Goal: Transaction & Acquisition: Purchase product/service

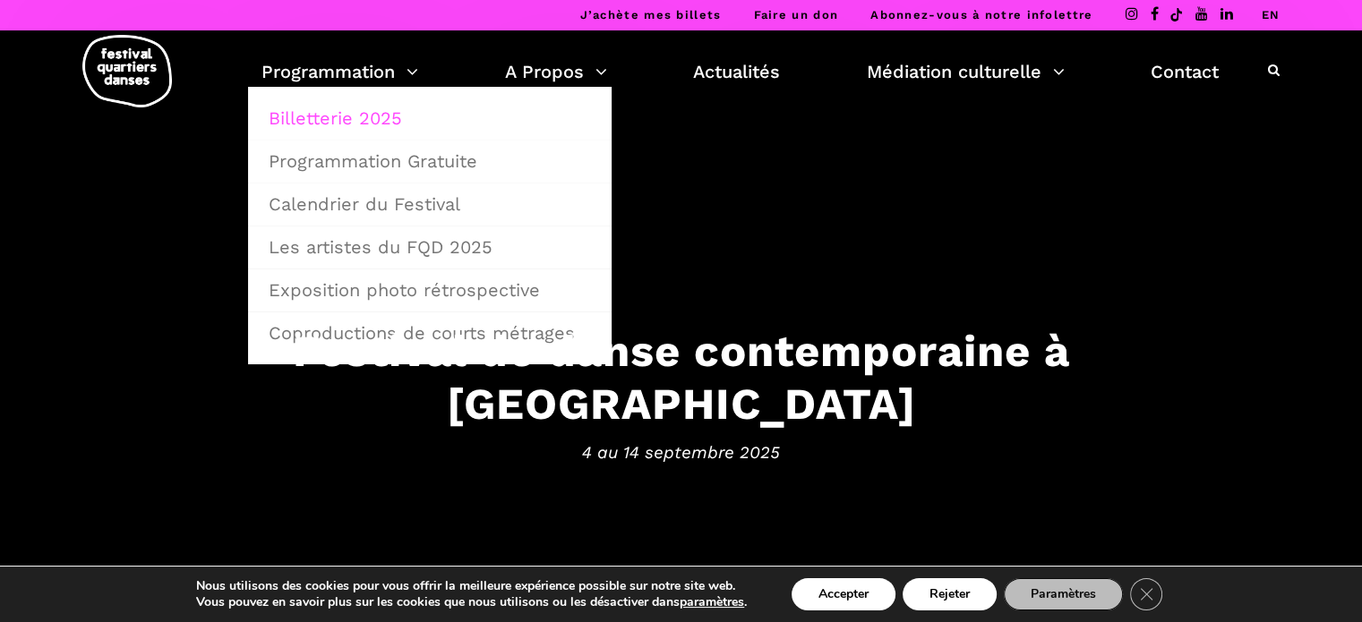
click at [348, 131] on link "Billetterie 2025" at bounding box center [430, 118] width 344 height 41
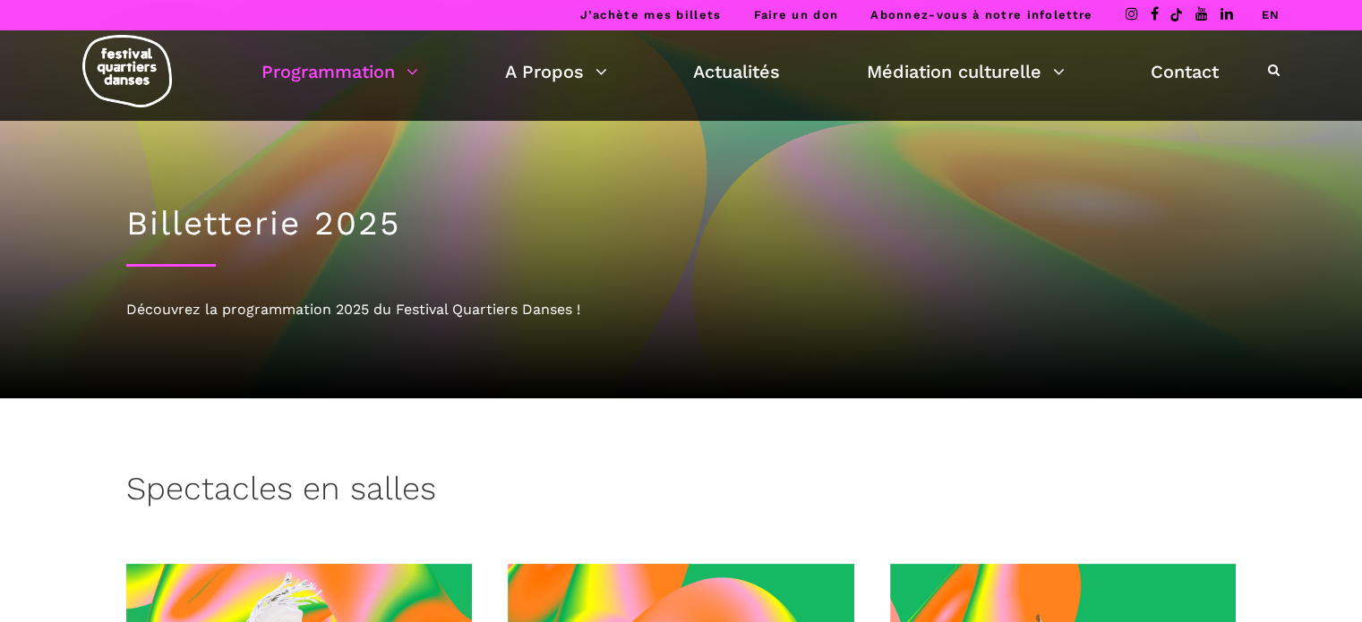
drag, startPoint x: 1375, startPoint y: 1, endPoint x: 1373, endPoint y: 67, distance: 66.3
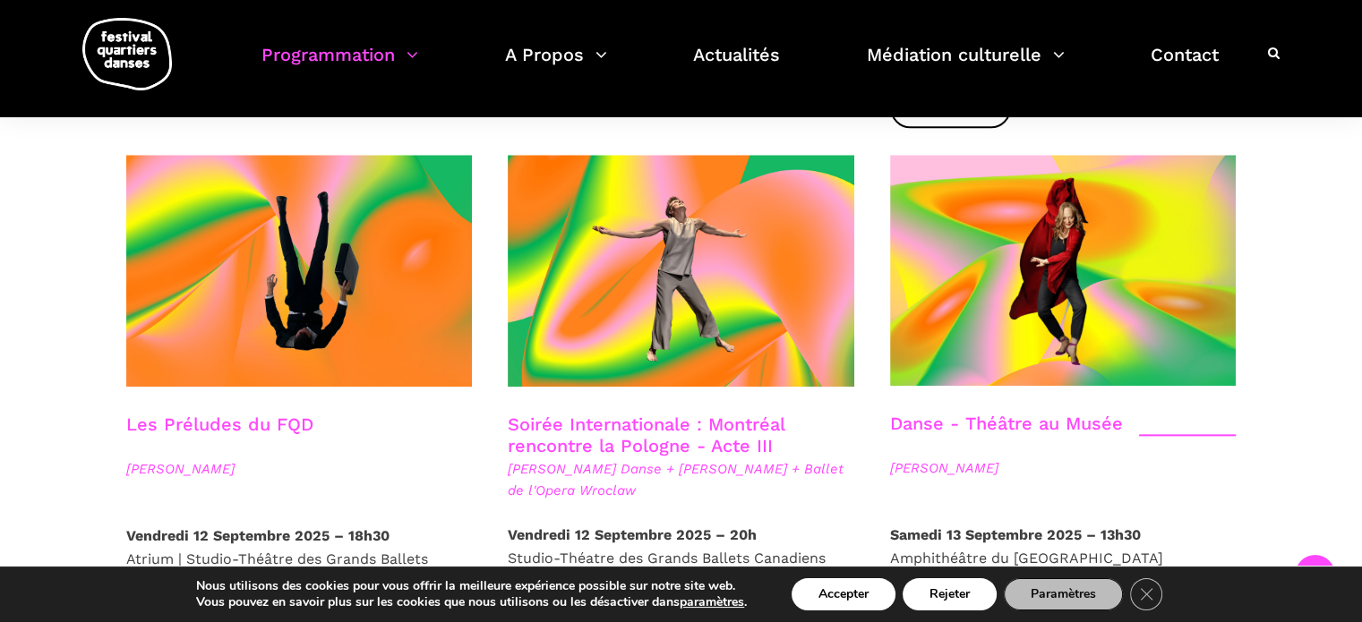
scroll to position [2007, 0]
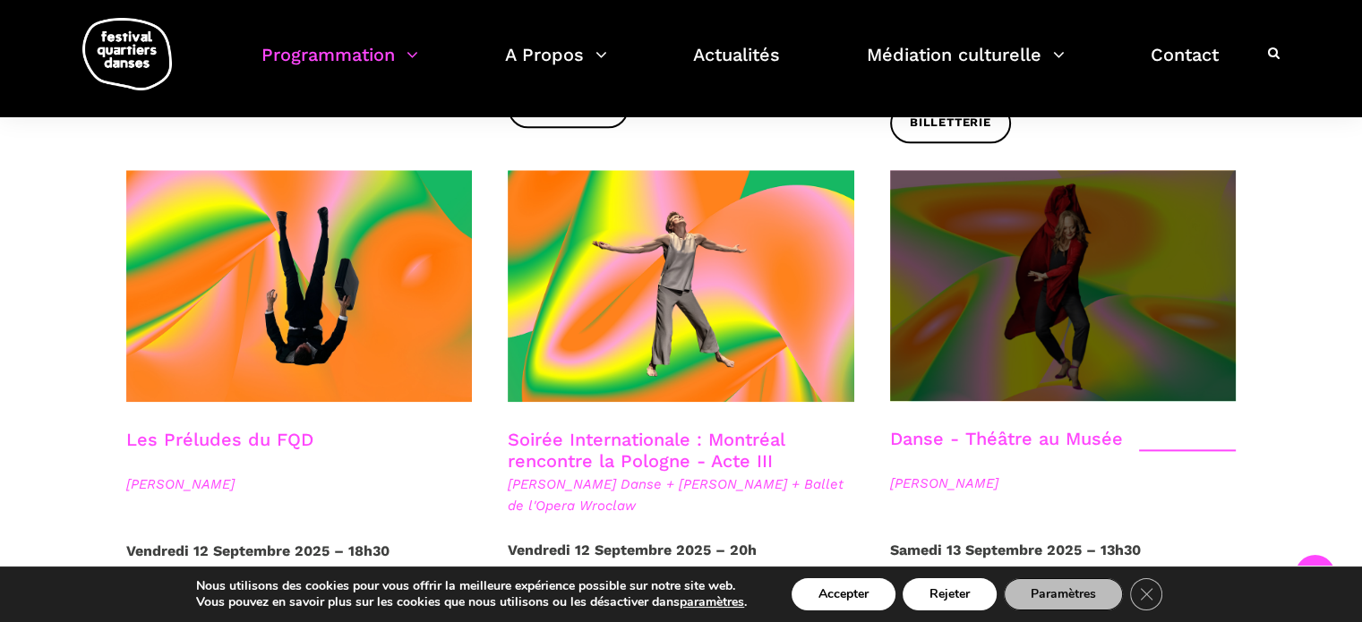
click at [1096, 247] on span at bounding box center [1063, 285] width 347 height 231
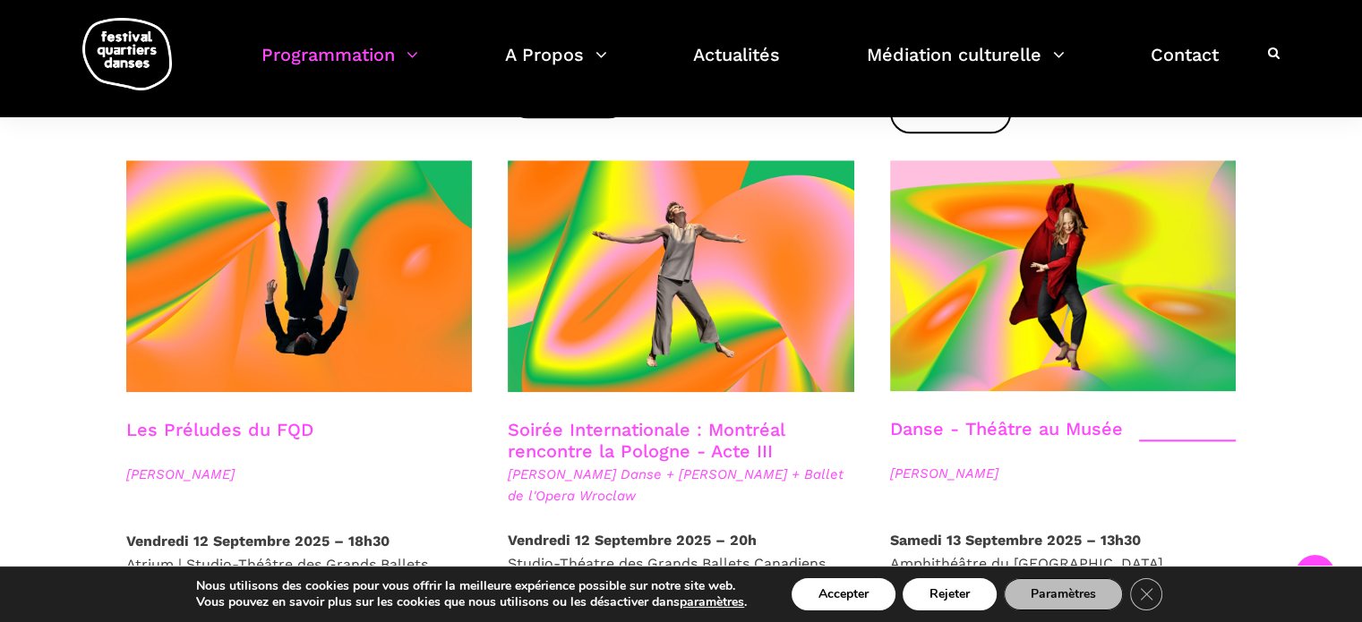
scroll to position [1986, 0]
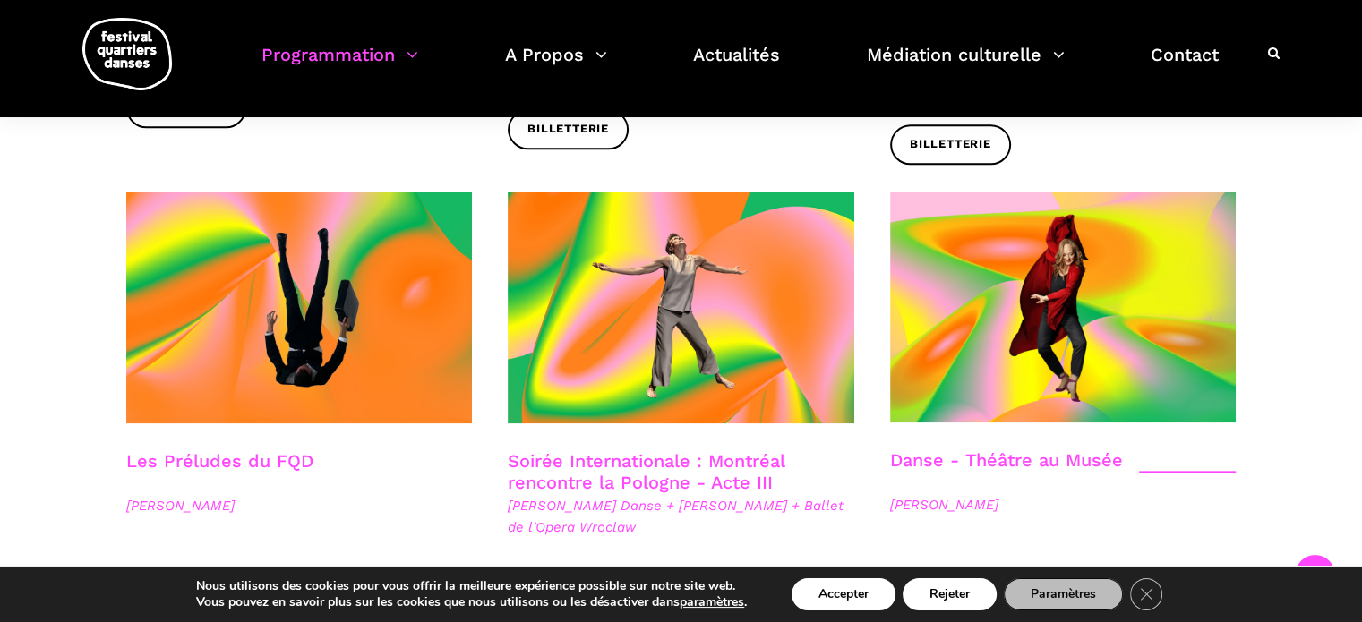
click at [1240, 193] on div at bounding box center [1063, 321] width 382 height 258
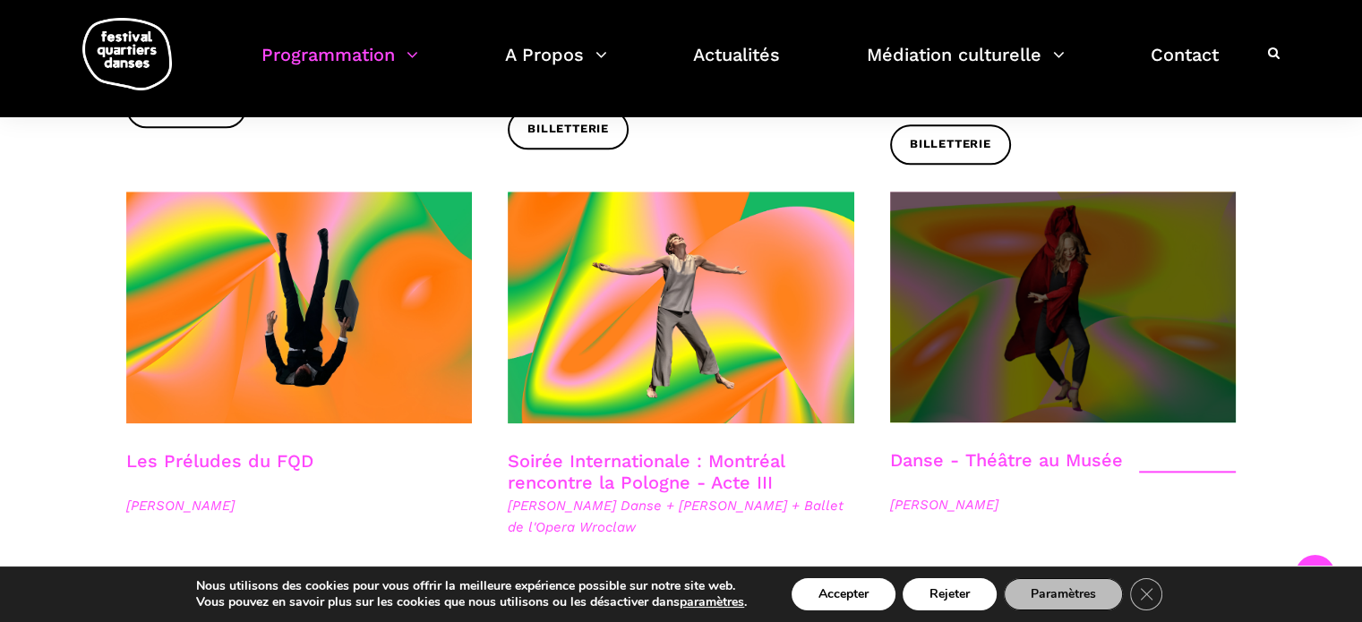
click at [1197, 203] on span at bounding box center [1063, 307] width 347 height 231
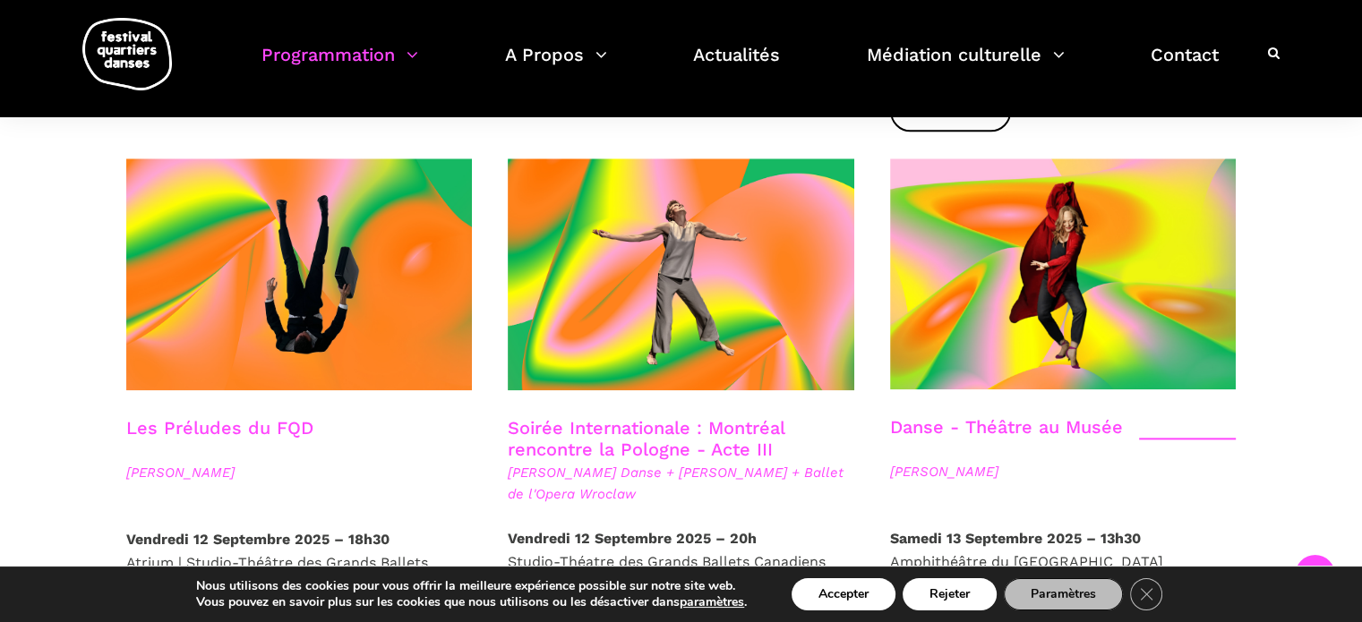
scroll to position [2035, 0]
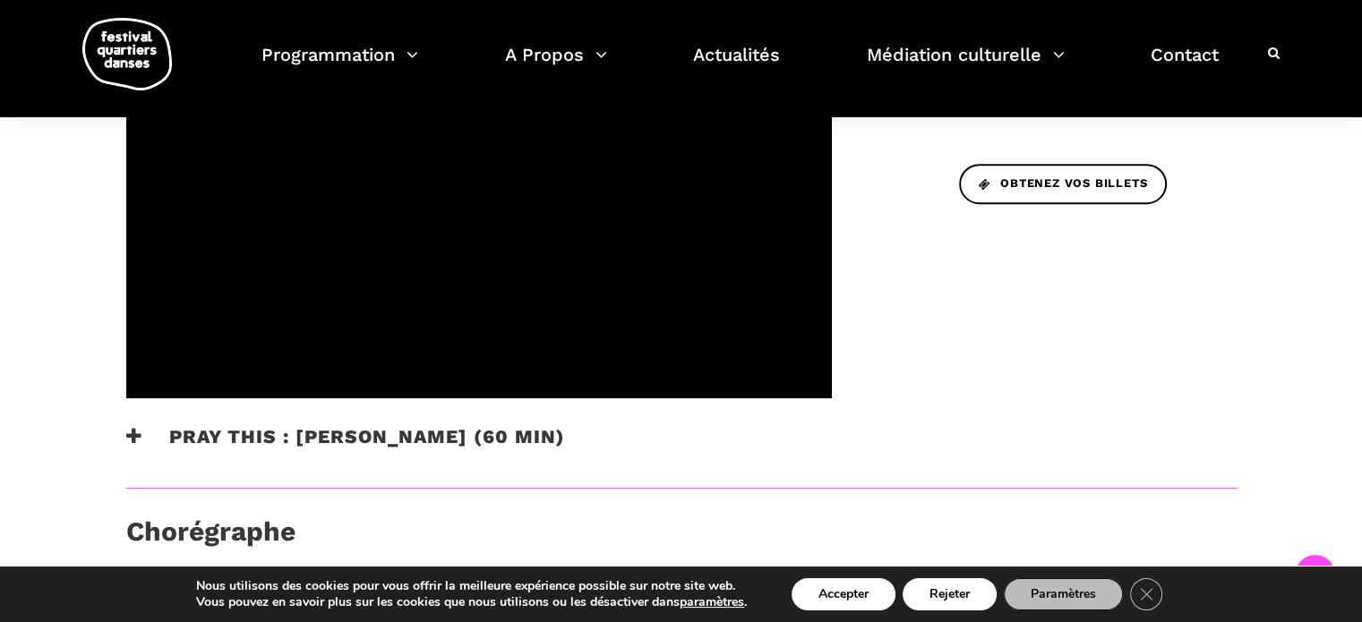
scroll to position [645, 0]
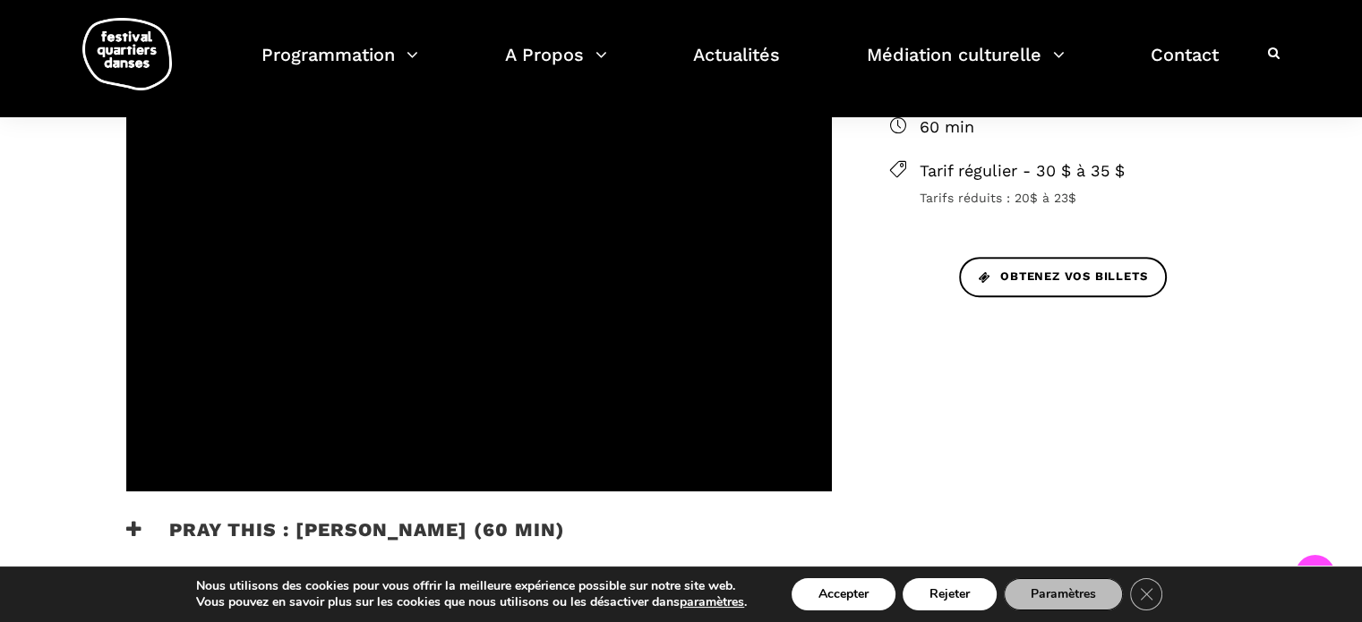
drag, startPoint x: 0, startPoint y: 0, endPoint x: 1375, endPoint y: 238, distance: 1395.3
click at [1361, 238] on html "J’achète mes billets Faire un don Abonnez-vous à notre infolettre EN Pray This …" at bounding box center [681, 434] width 1362 height 2158
